Goal: Information Seeking & Learning: Learn about a topic

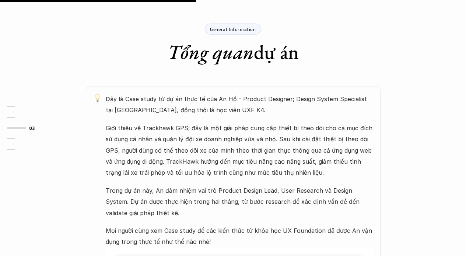
scroll to position [434, 0]
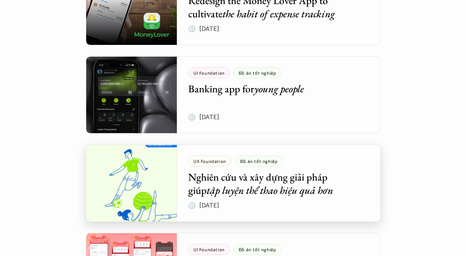
scroll to position [1458, 0]
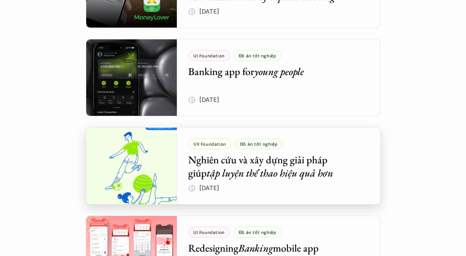
click at [303, 165] on div at bounding box center [233, 165] width 295 height 77
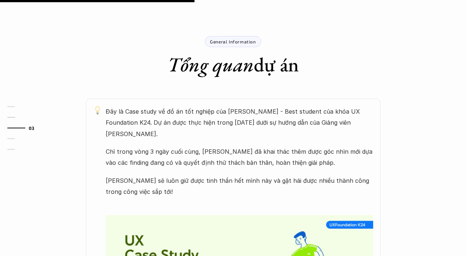
scroll to position [418, 0]
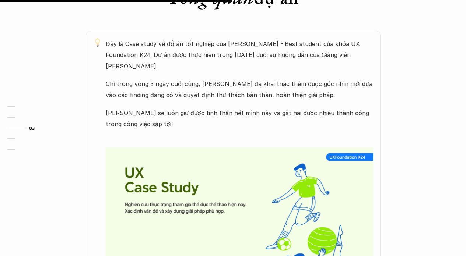
drag, startPoint x: 168, startPoint y: 45, endPoint x: 327, endPoint y: 108, distance: 171.0
click at [327, 108] on div "Đây là Case study về đồ án tốt nghiệp của [PERSON_NAME] - Best student của khóa…" at bounding box center [239, 164] width 267 height 252
click at [327, 108] on p "[PERSON_NAME] sẽ luôn giữ được tinh thần hết mình này và gặt hái được nhiều thà…" at bounding box center [239, 119] width 267 height 22
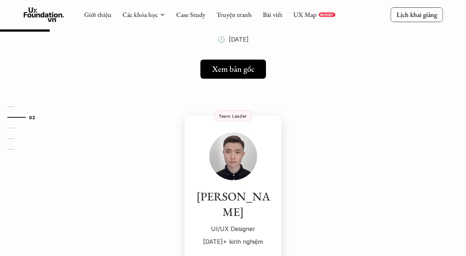
scroll to position [0, 0]
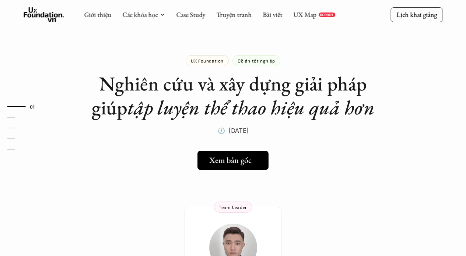
click at [248, 161] on h5 "Xem bản gốc" at bounding box center [230, 161] width 42 height 10
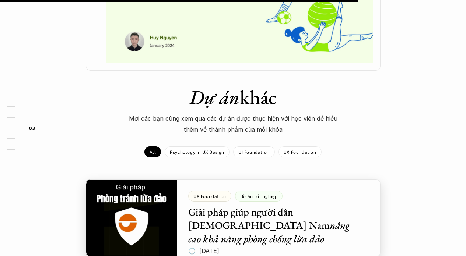
scroll to position [648, 0]
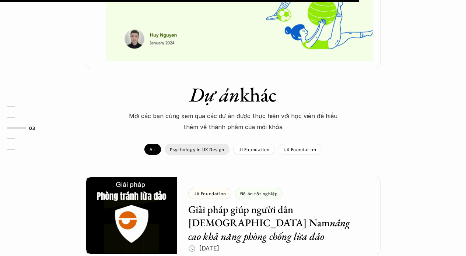
click at [221, 144] on div "Psychology in UX Design" at bounding box center [197, 149] width 65 height 11
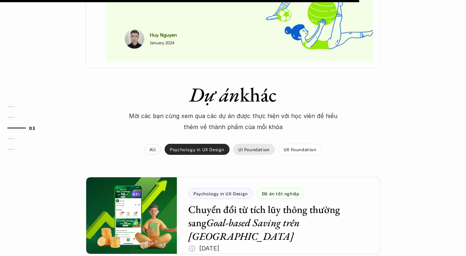
click at [292, 147] on p "UX Foundation" at bounding box center [300, 149] width 33 height 5
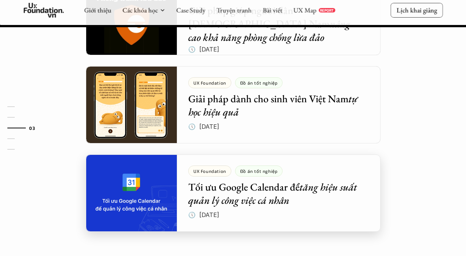
scroll to position [864, 0]
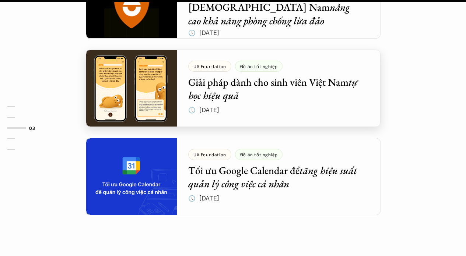
click at [264, 86] on div at bounding box center [233, 88] width 295 height 77
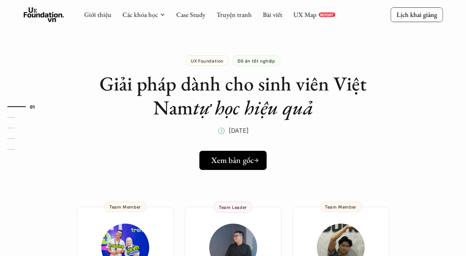
click at [226, 151] on link "Xem bản gốc" at bounding box center [232, 160] width 67 height 19
